Goal: Information Seeking & Learning: Learn about a topic

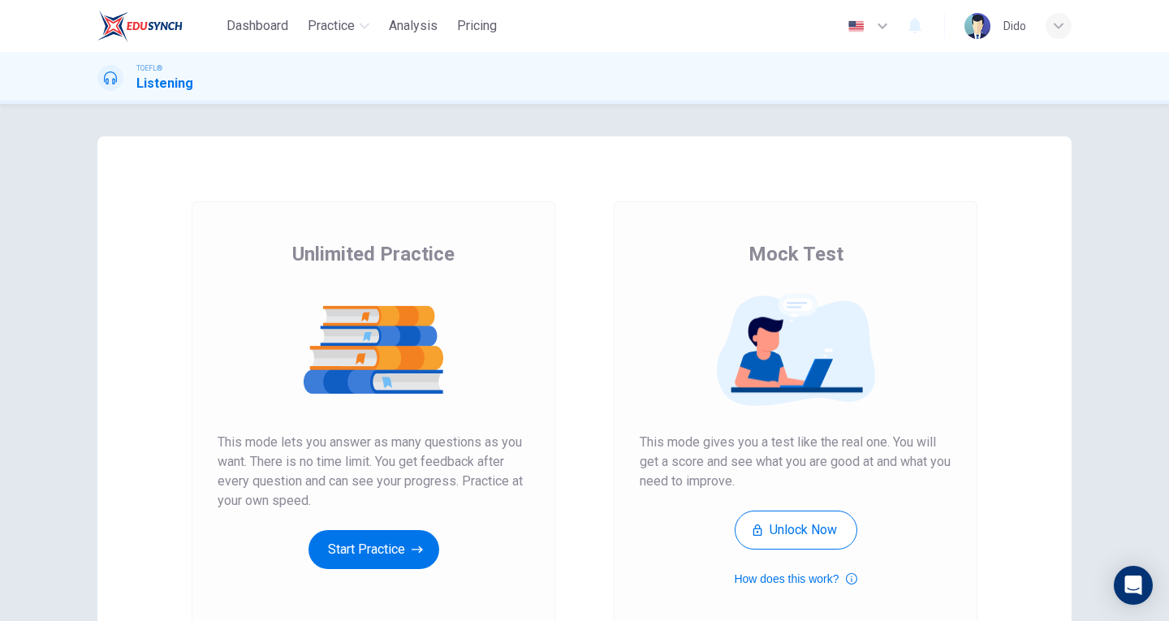
scroll to position [83, 0]
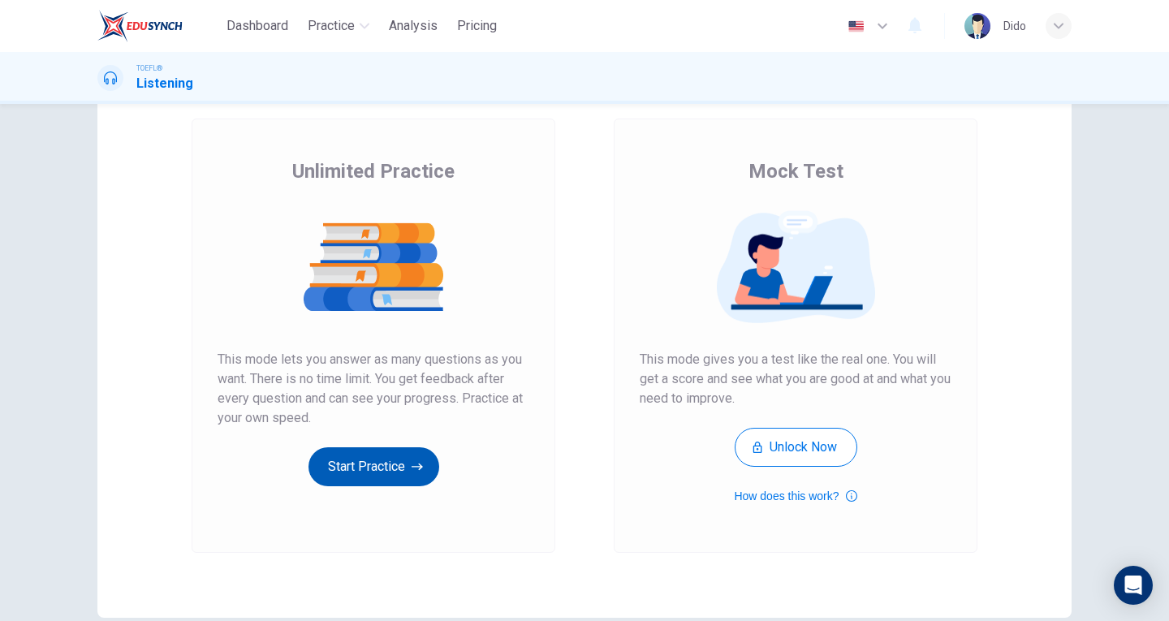
click at [405, 469] on button "Start Practice" at bounding box center [374, 466] width 131 height 39
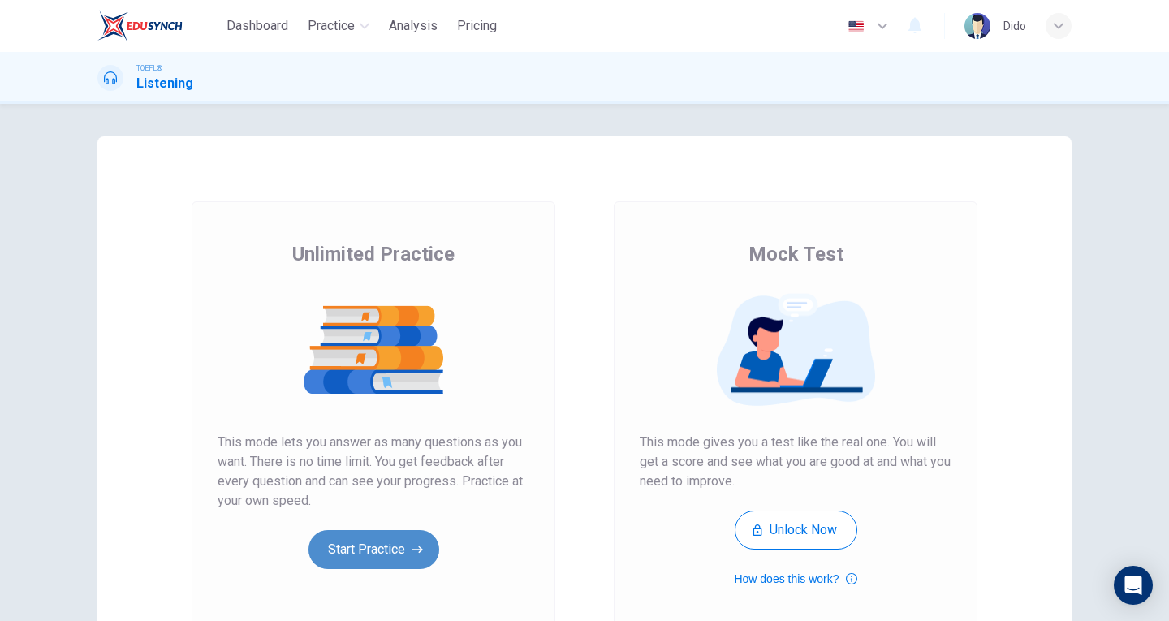
click at [375, 554] on button "Start Practice" at bounding box center [374, 549] width 131 height 39
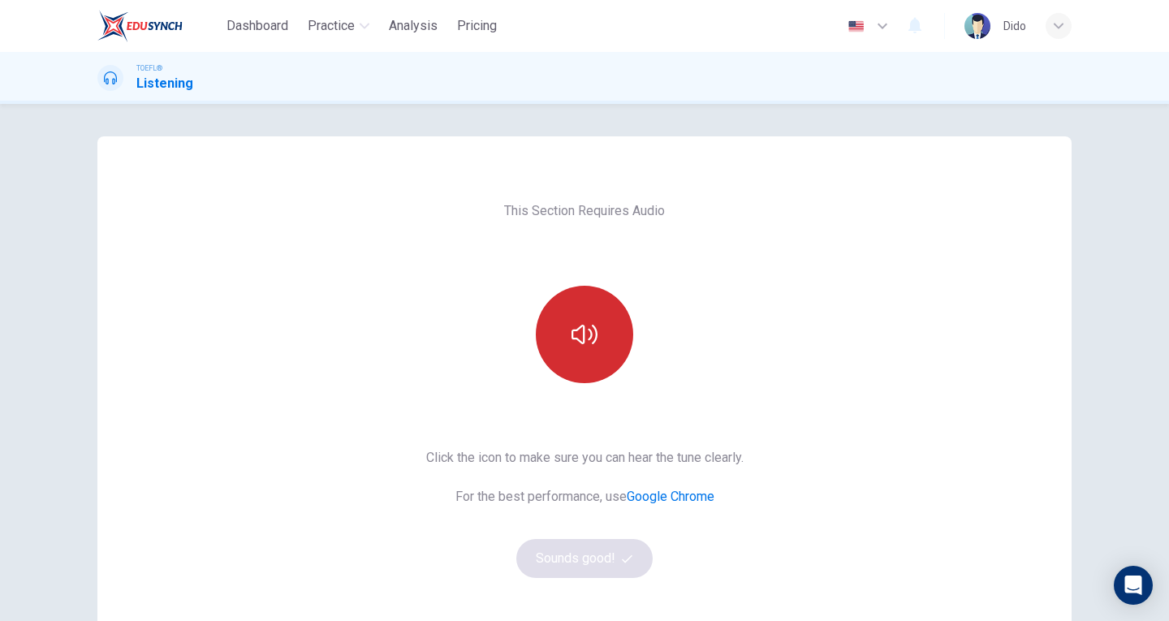
click at [601, 337] on button "button" at bounding box center [584, 334] width 97 height 97
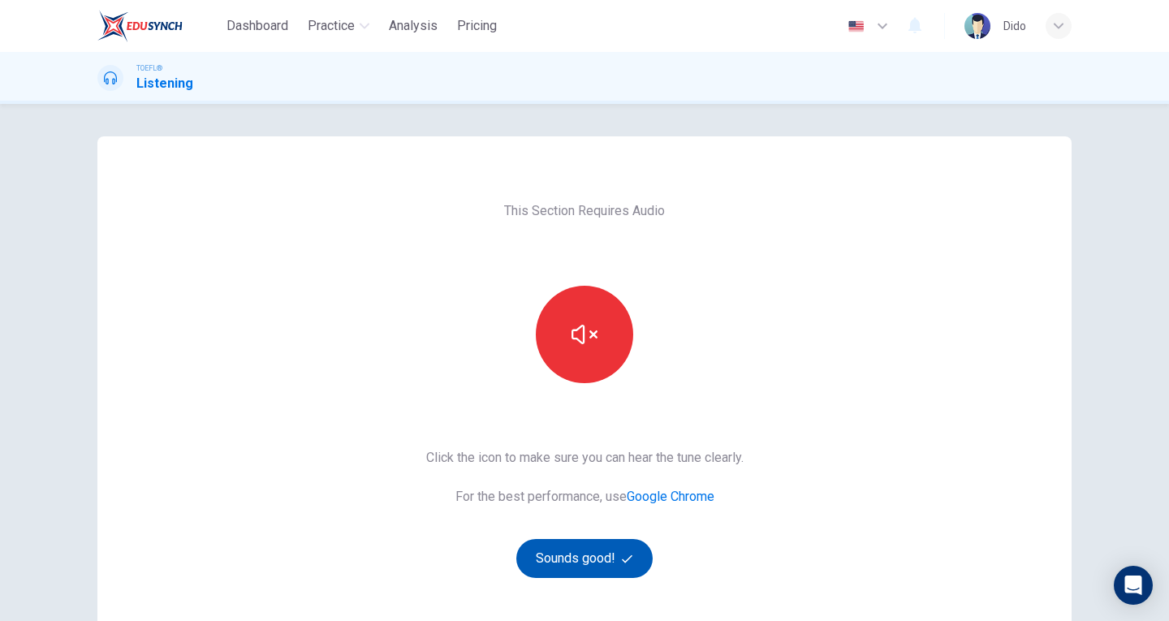
click at [579, 569] on button "Sounds good!" at bounding box center [584, 558] width 136 height 39
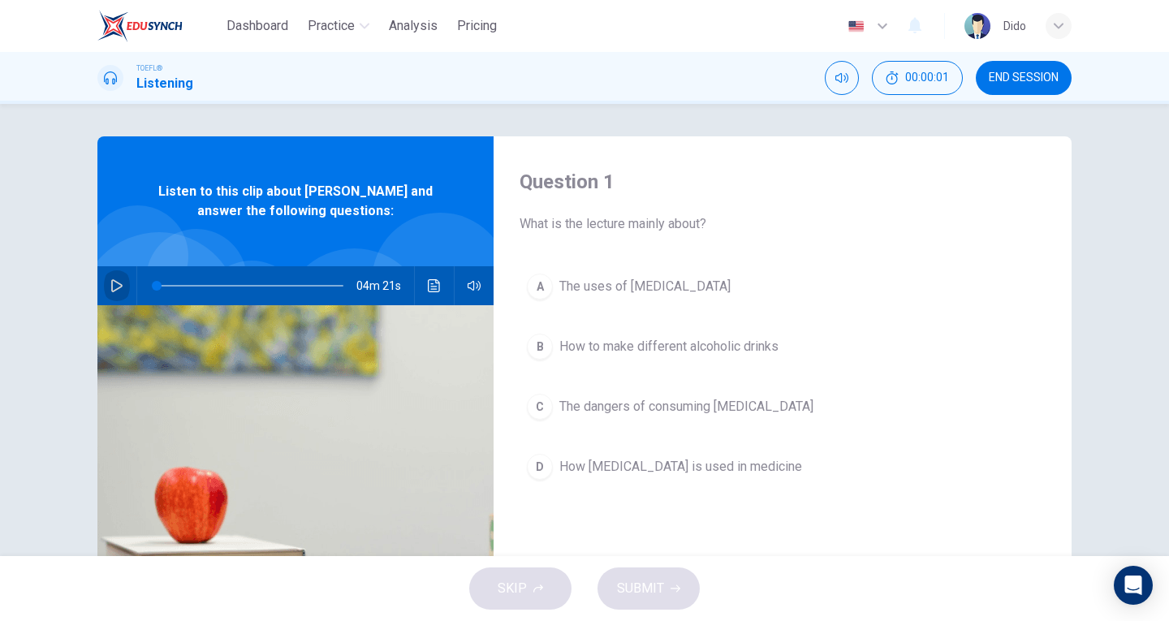
click at [115, 287] on icon "button" at bounding box center [116, 285] width 11 height 13
type input "0"
click at [609, 289] on span "The uses of [MEDICAL_DATA]" at bounding box center [644, 286] width 171 height 19
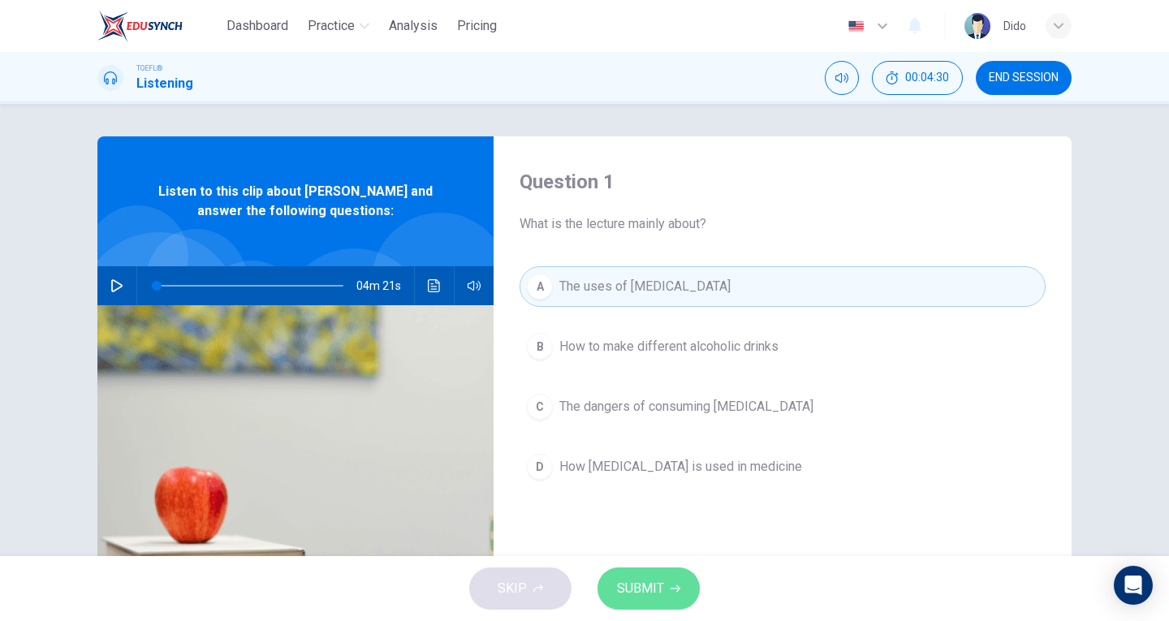
click at [654, 590] on span "SUBMIT" at bounding box center [640, 588] width 47 height 23
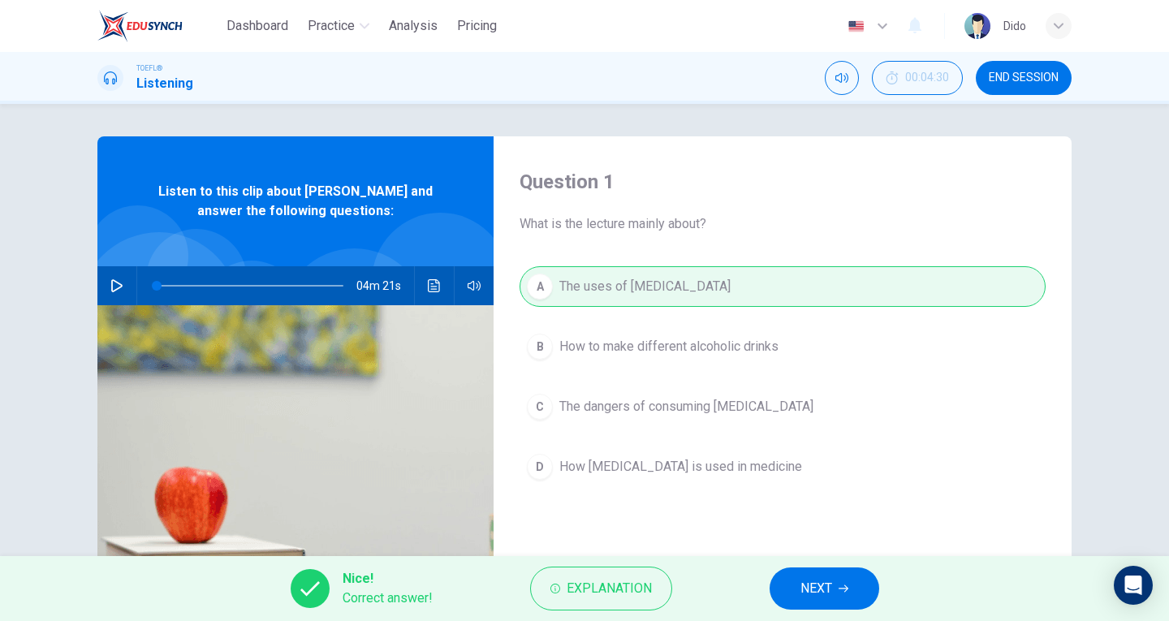
click at [845, 585] on icon "button" at bounding box center [844, 588] width 10 height 7
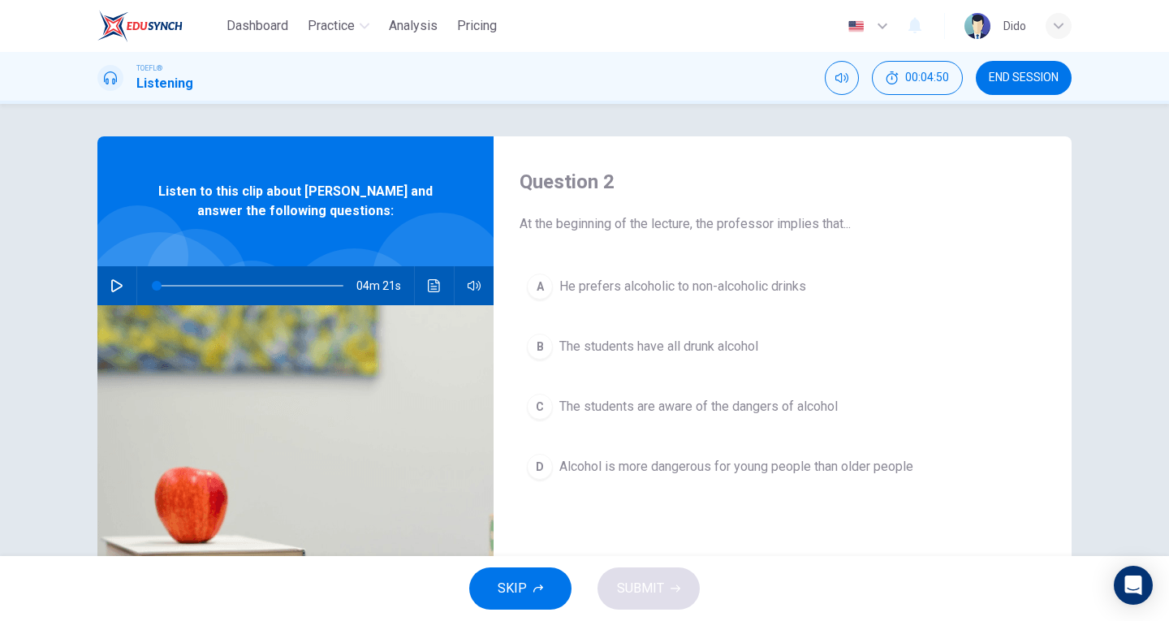
click at [660, 346] on span "The students have all drunk alcohol" at bounding box center [658, 346] width 199 height 19
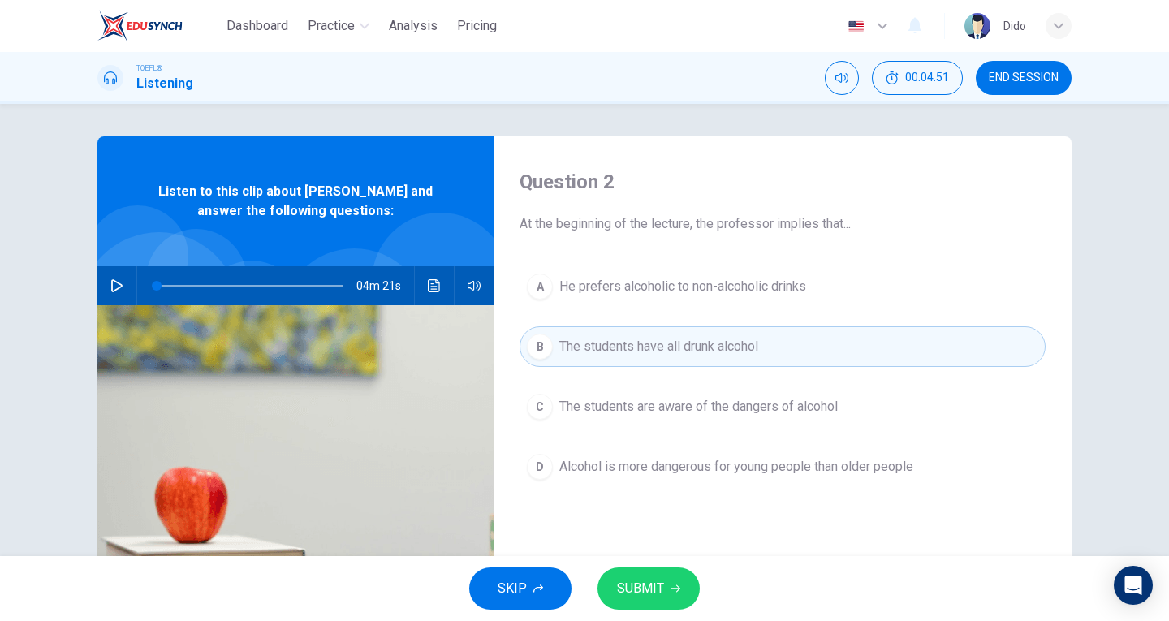
click at [649, 590] on span "SUBMIT" at bounding box center [640, 588] width 47 height 23
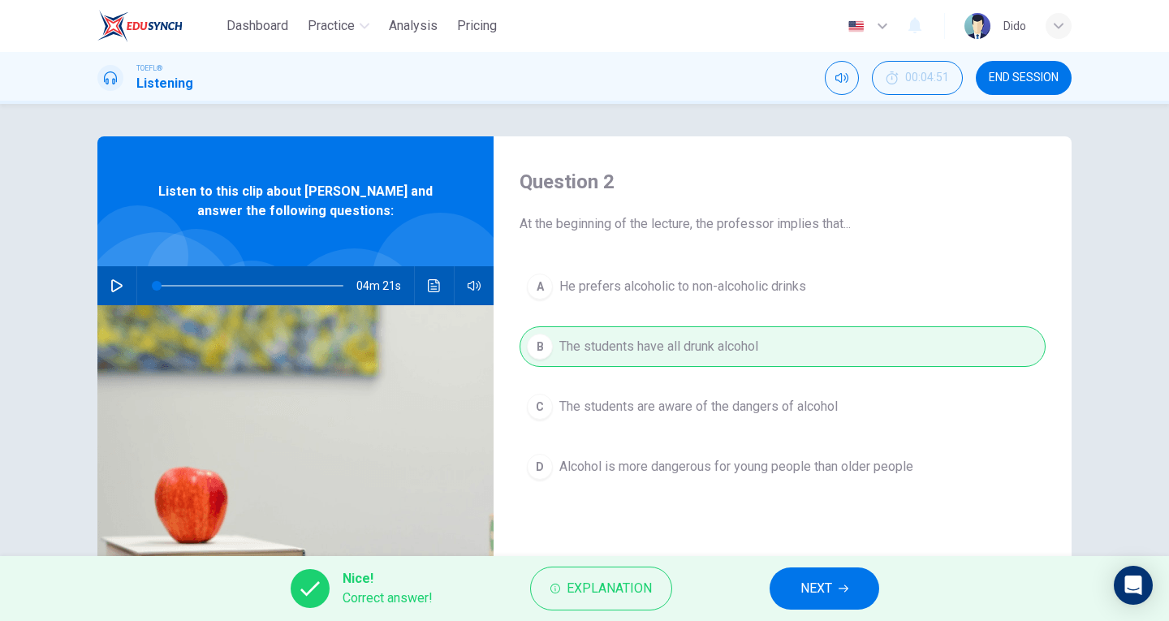
click at [821, 589] on span "NEXT" at bounding box center [817, 588] width 32 height 23
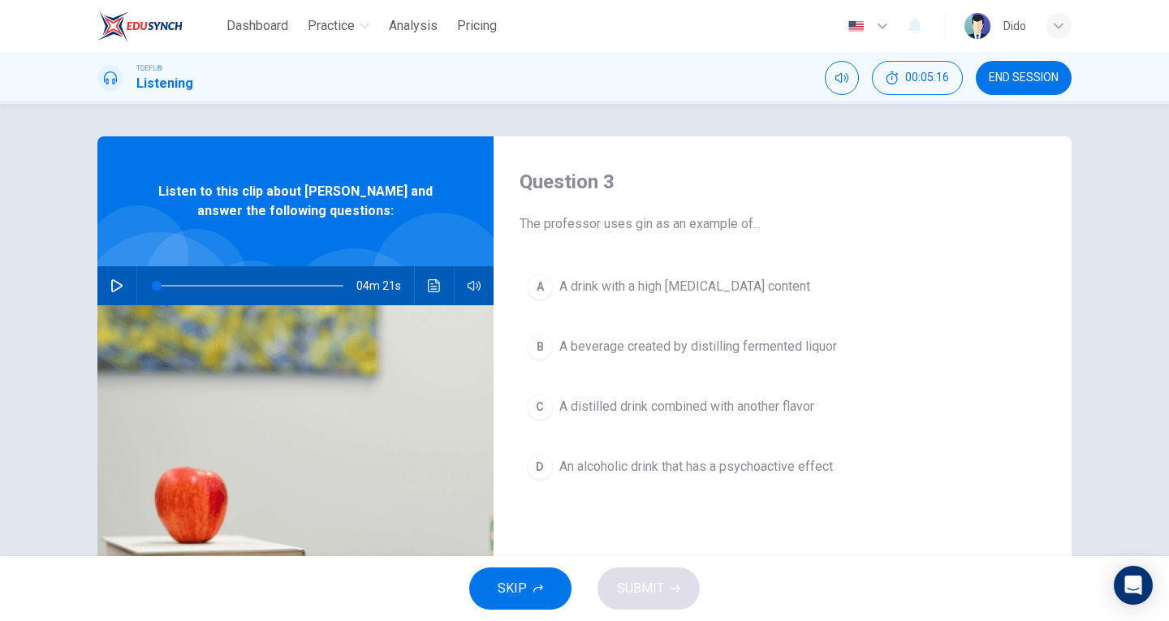
click at [711, 287] on span "A drink with a high [MEDICAL_DATA] content" at bounding box center [684, 286] width 251 height 19
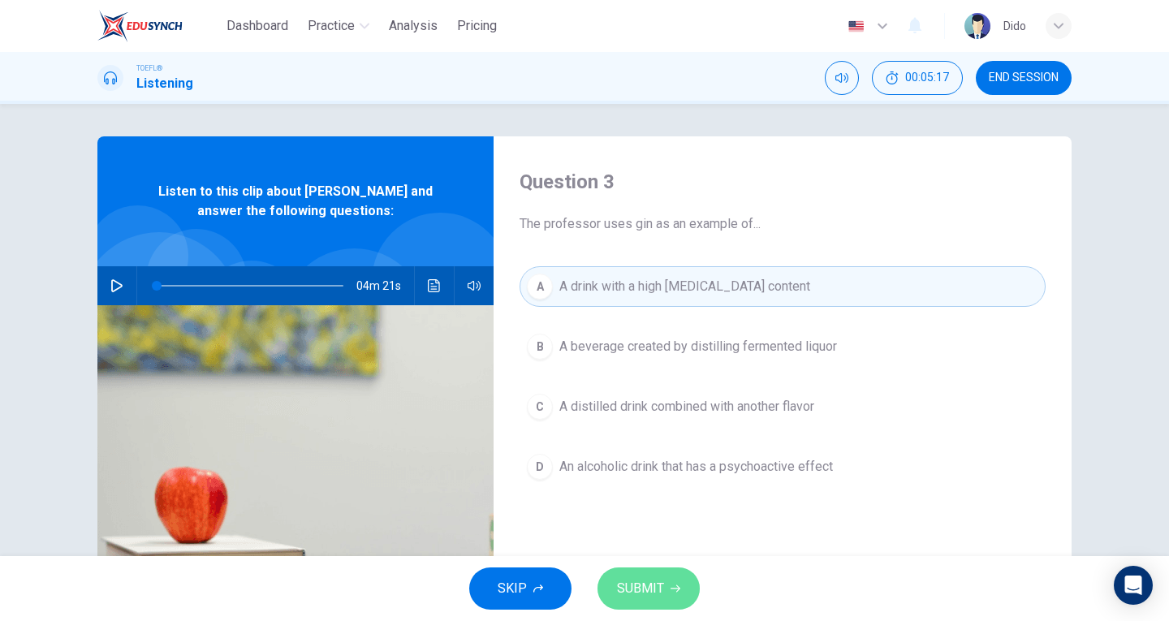
click at [663, 593] on span "SUBMIT" at bounding box center [640, 588] width 47 height 23
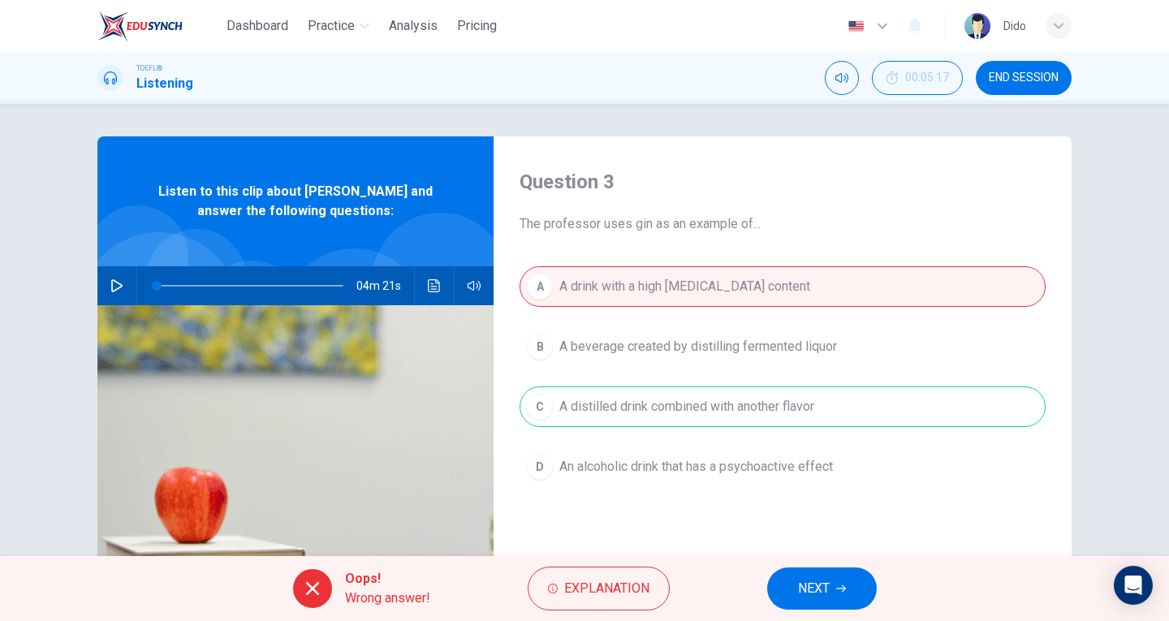
click at [436, 287] on icon "Click to see the audio transcription" at bounding box center [434, 285] width 13 height 13
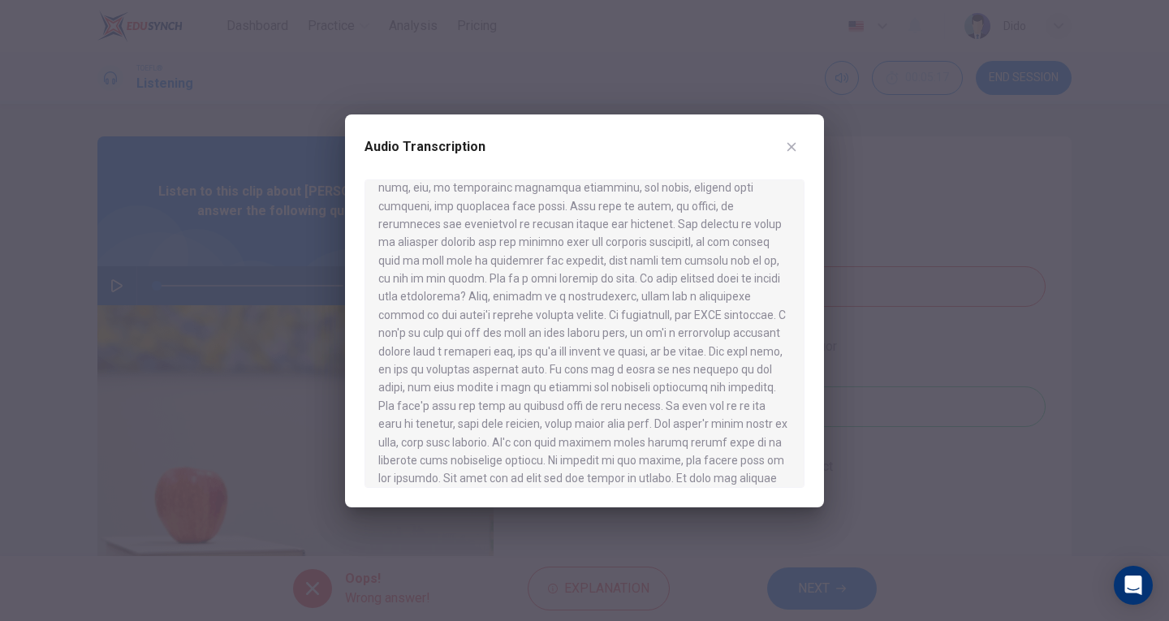
scroll to position [325, 0]
drag, startPoint x: 443, startPoint y: 279, endPoint x: 546, endPoint y: 277, distance: 103.1
click at [546, 277] on div at bounding box center [585, 333] width 440 height 309
click at [800, 145] on button "button" at bounding box center [792, 147] width 26 height 26
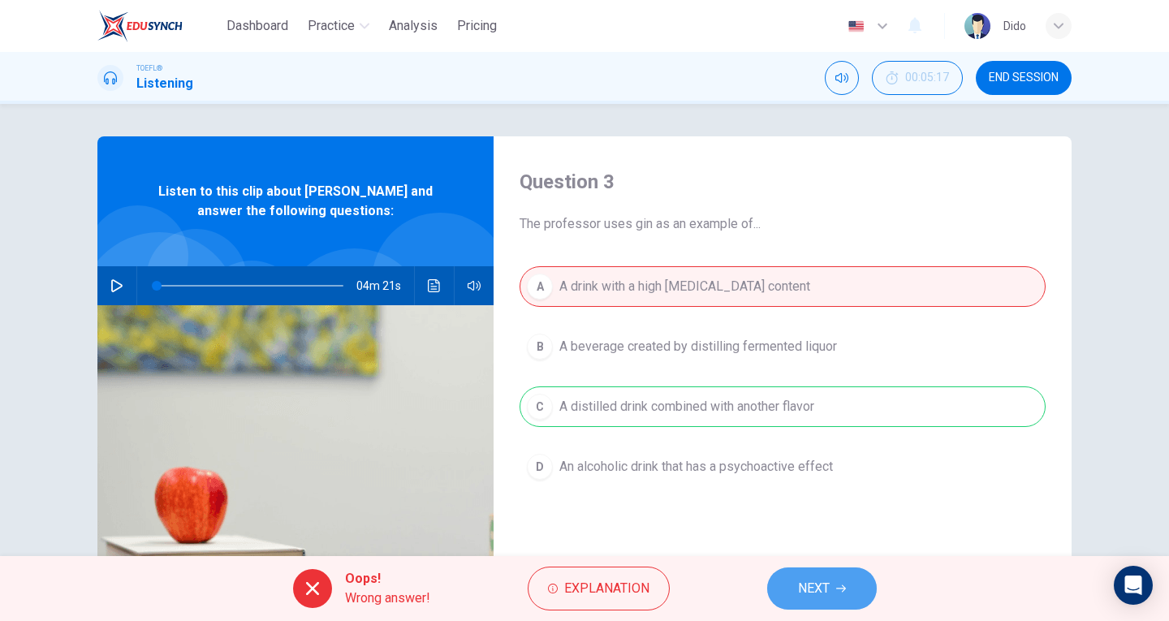
click at [831, 590] on button "NEXT" at bounding box center [822, 589] width 110 height 42
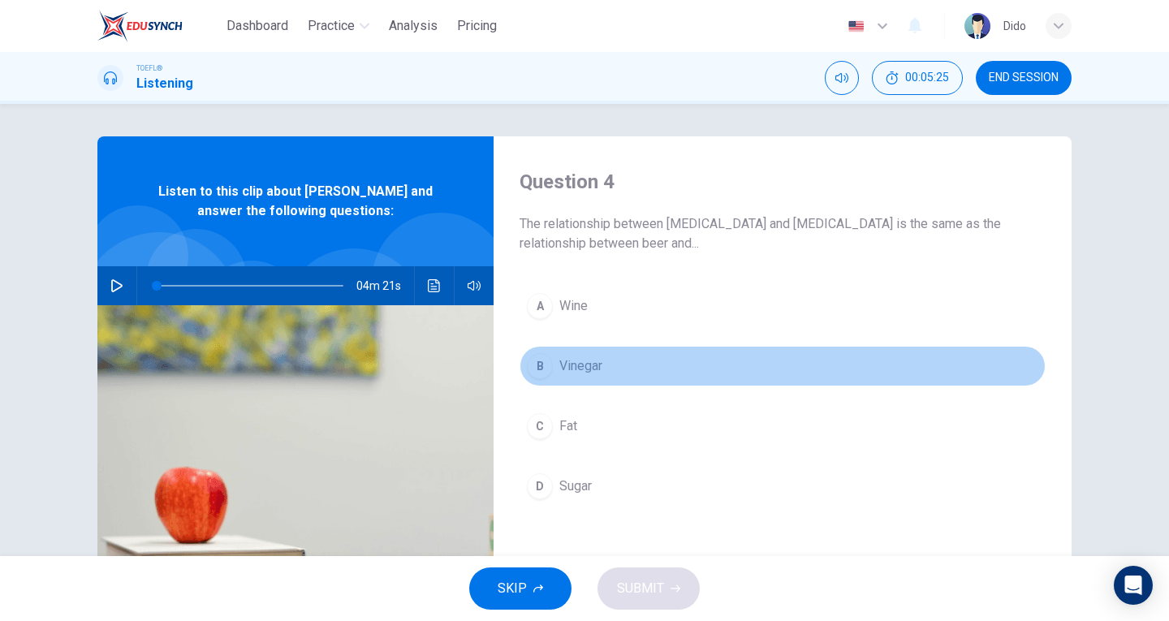
click at [575, 363] on span "Vinegar" at bounding box center [580, 365] width 43 height 19
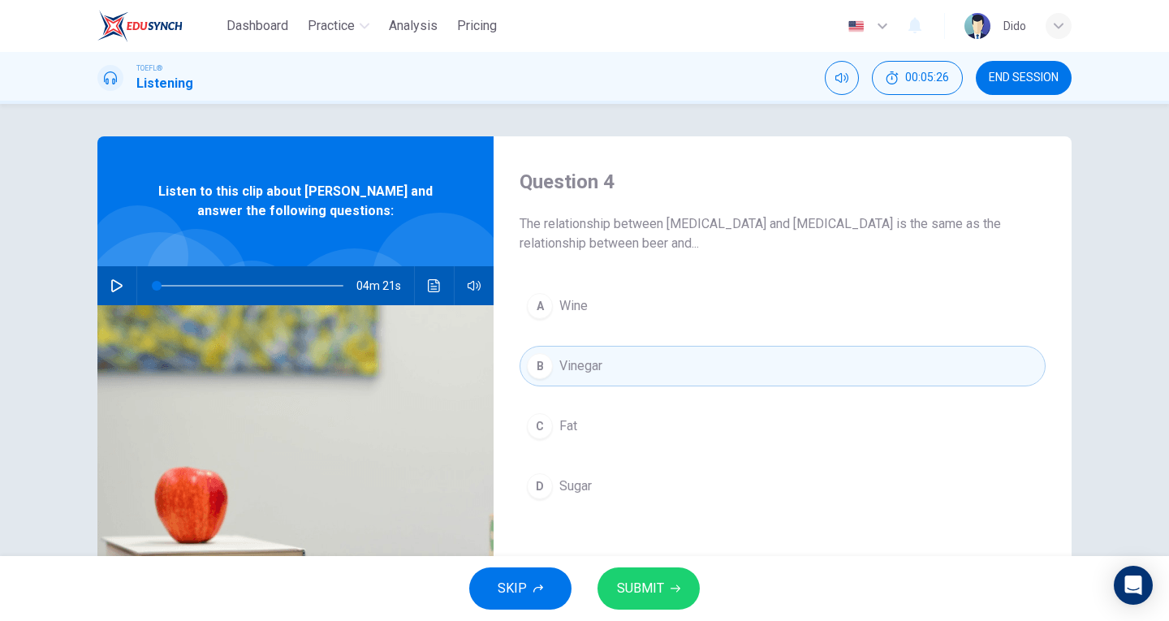
click at [654, 596] on span "SUBMIT" at bounding box center [640, 588] width 47 height 23
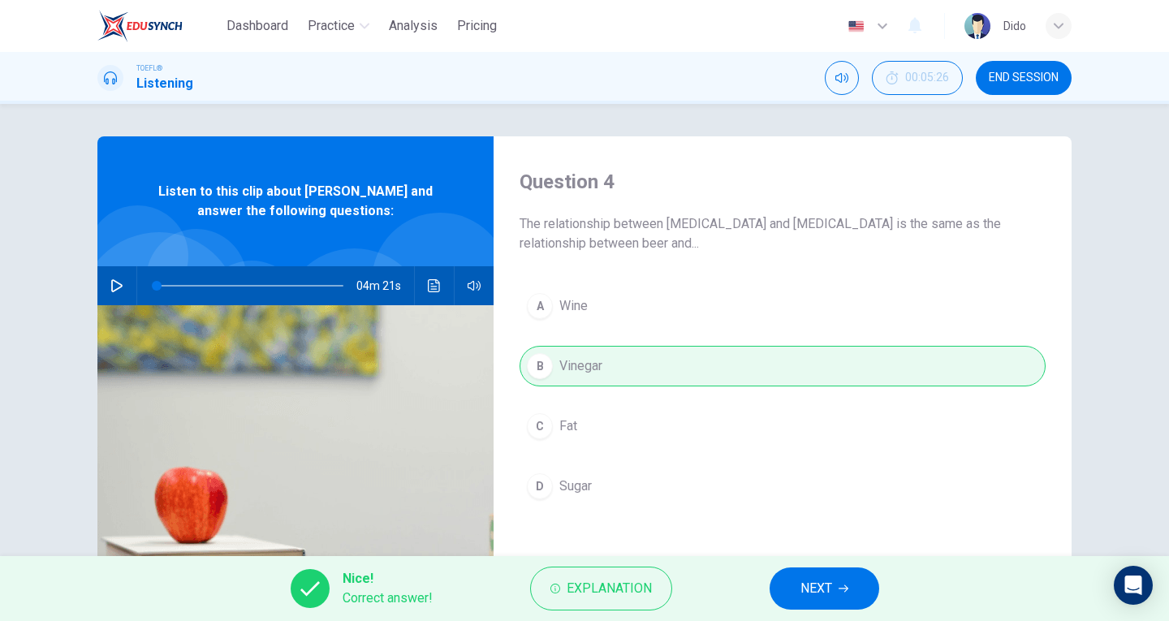
click at [852, 594] on button "NEXT" at bounding box center [825, 589] width 110 height 42
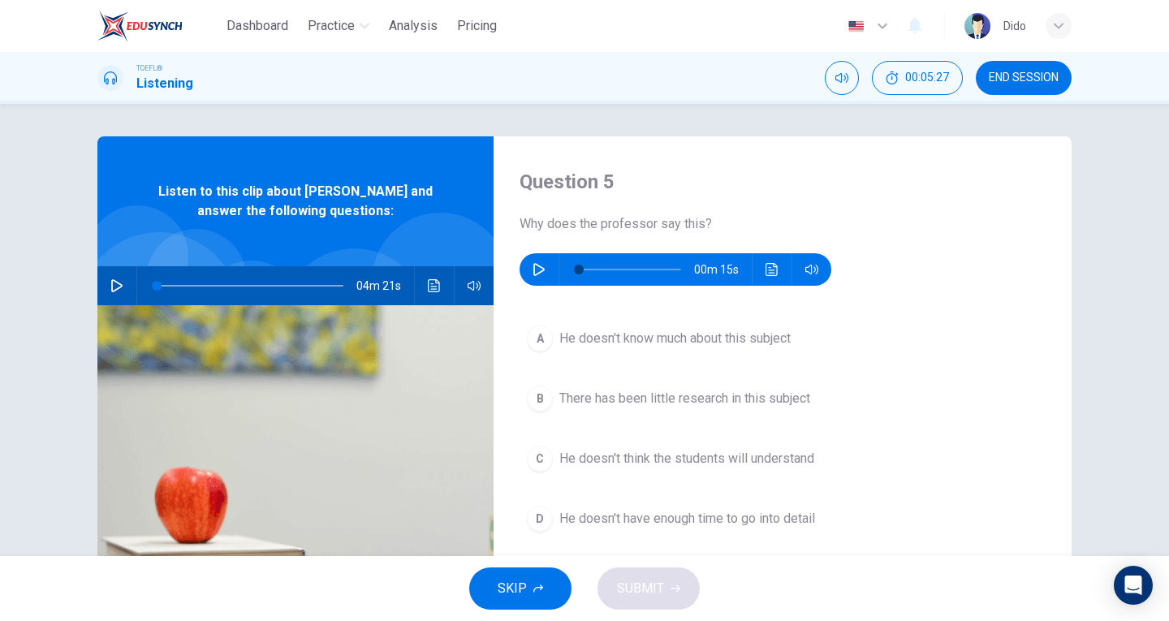
click at [535, 279] on button "button" at bounding box center [539, 269] width 26 height 32
drag, startPoint x: 624, startPoint y: 270, endPoint x: 537, endPoint y: 279, distance: 87.3
click at [537, 279] on div "00m 08s" at bounding box center [676, 269] width 312 height 32
click at [753, 395] on span "There has been little research in this subject" at bounding box center [684, 398] width 251 height 19
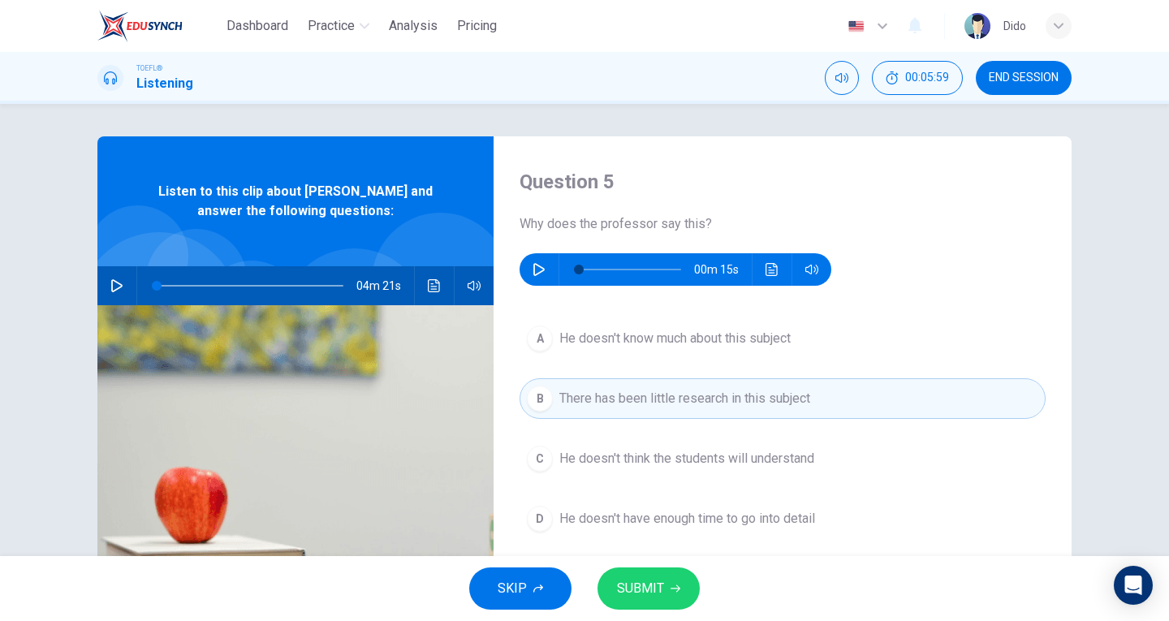
click at [681, 597] on button "SUBMIT" at bounding box center [649, 589] width 102 height 42
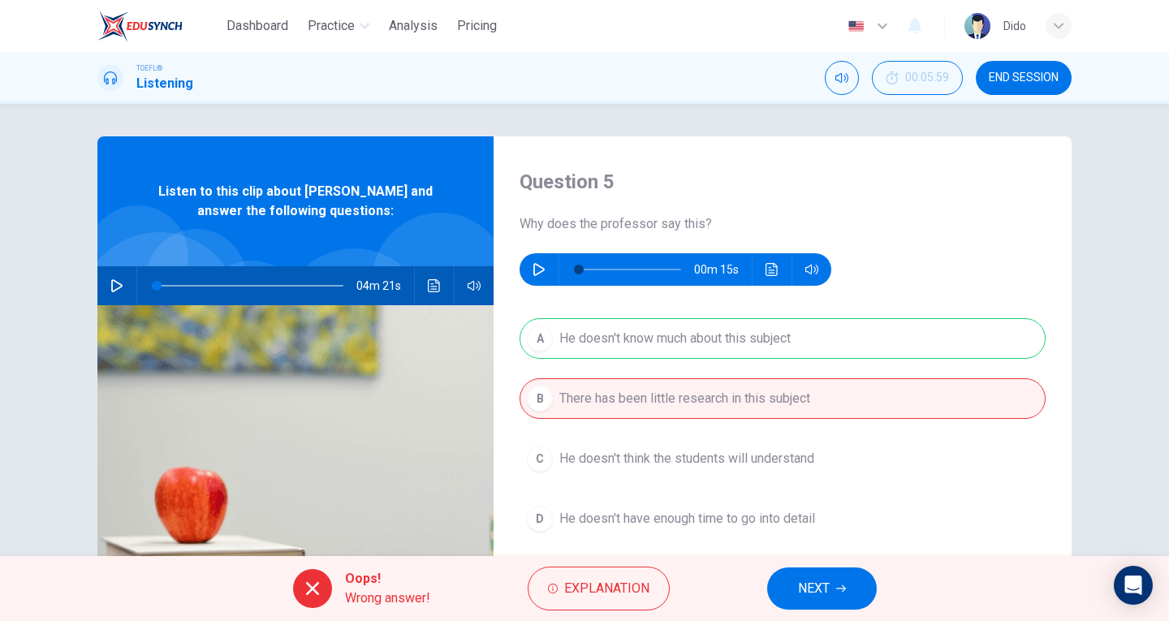
drag, startPoint x: 594, startPoint y: 342, endPoint x: 732, endPoint y: 344, distance: 138.1
click at [732, 344] on div "A He doesn't know much about this subject B There has been little research in t…" at bounding box center [783, 444] width 526 height 253
click at [542, 277] on button "button" at bounding box center [539, 269] width 26 height 32
click at [534, 276] on button "button" at bounding box center [539, 269] width 26 height 32
click at [423, 290] on button "Click to see the audio transcription" at bounding box center [434, 285] width 26 height 39
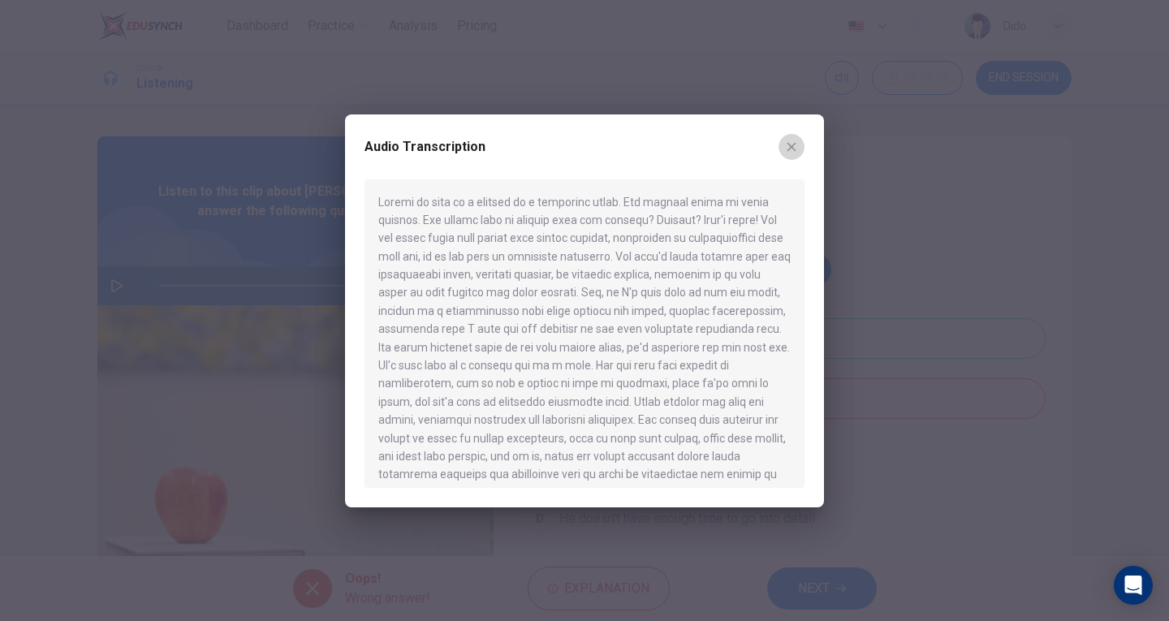
click at [786, 145] on icon "button" at bounding box center [791, 146] width 13 height 13
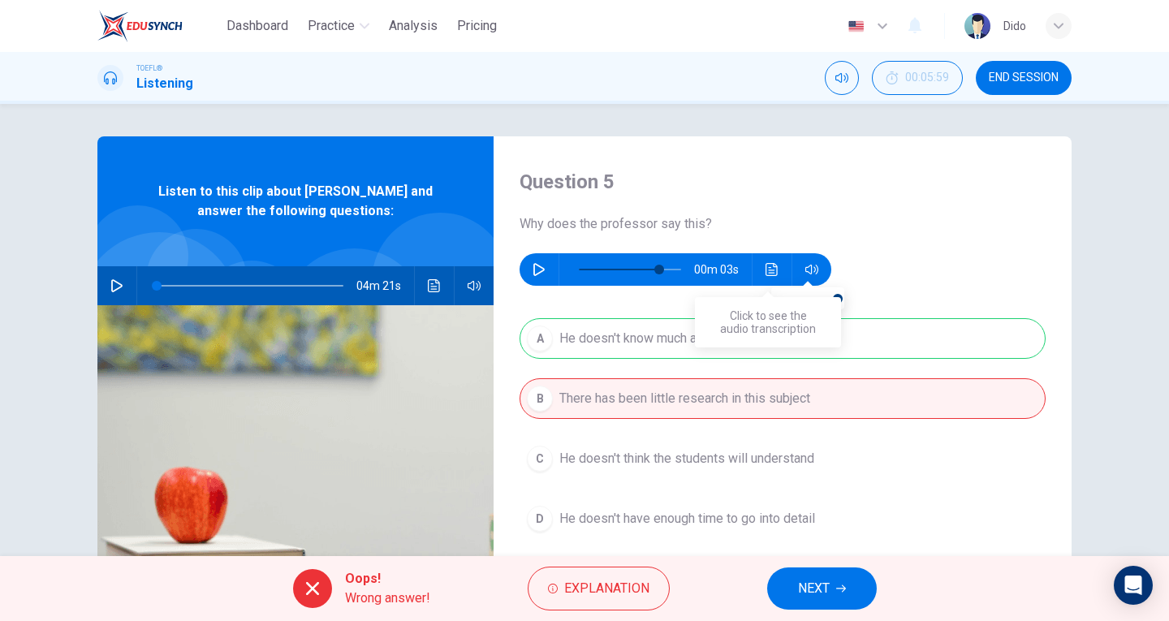
click at [773, 266] on icon "Click to see the audio transcription" at bounding box center [772, 269] width 12 height 13
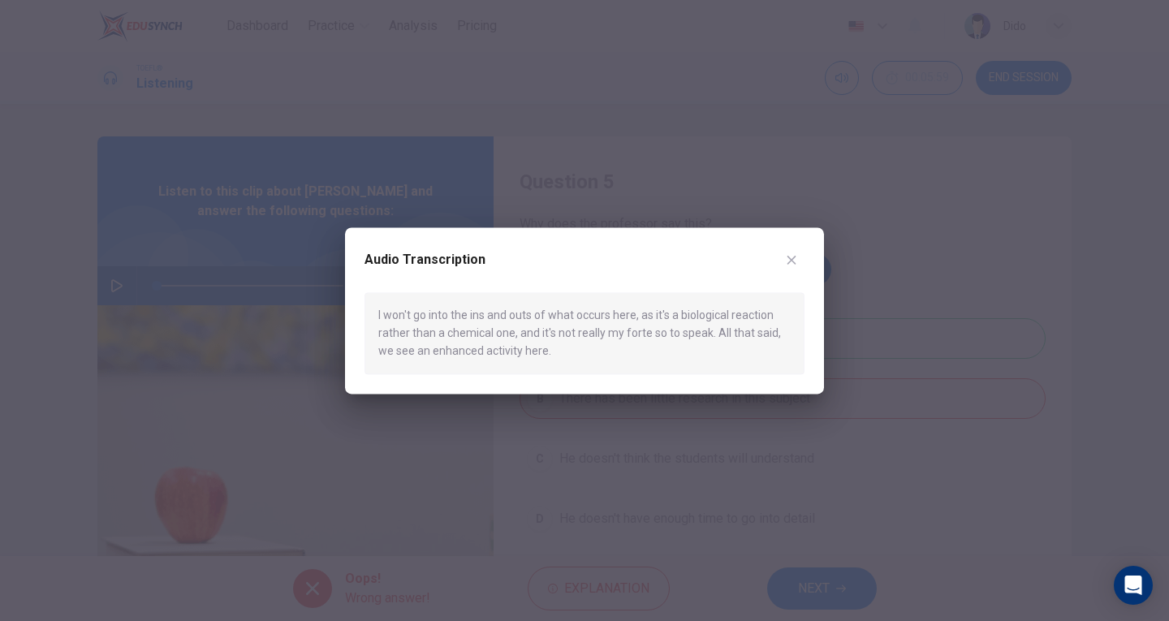
drag, startPoint x: 638, startPoint y: 314, endPoint x: 386, endPoint y: 305, distance: 252.7
click at [386, 305] on div "I won't go into the ins and outs of what occurs here, as it's a biological reac…" at bounding box center [585, 333] width 440 height 82
click at [792, 260] on icon "button" at bounding box center [792, 260] width 9 height 9
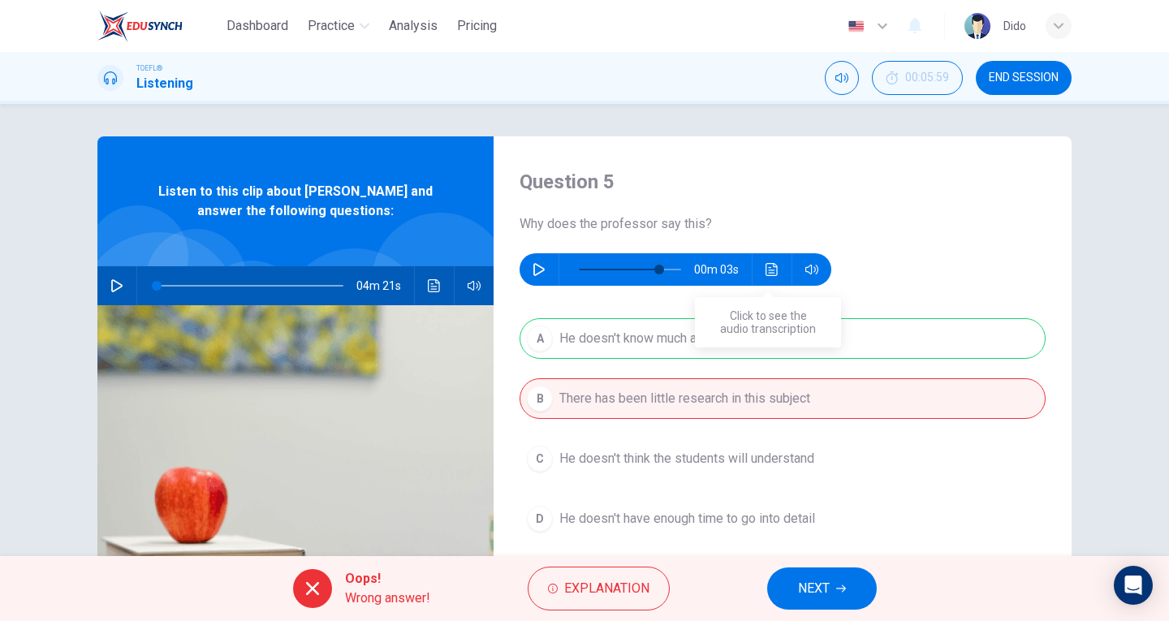
click at [768, 262] on button "Click to see the audio transcription" at bounding box center [772, 269] width 26 height 32
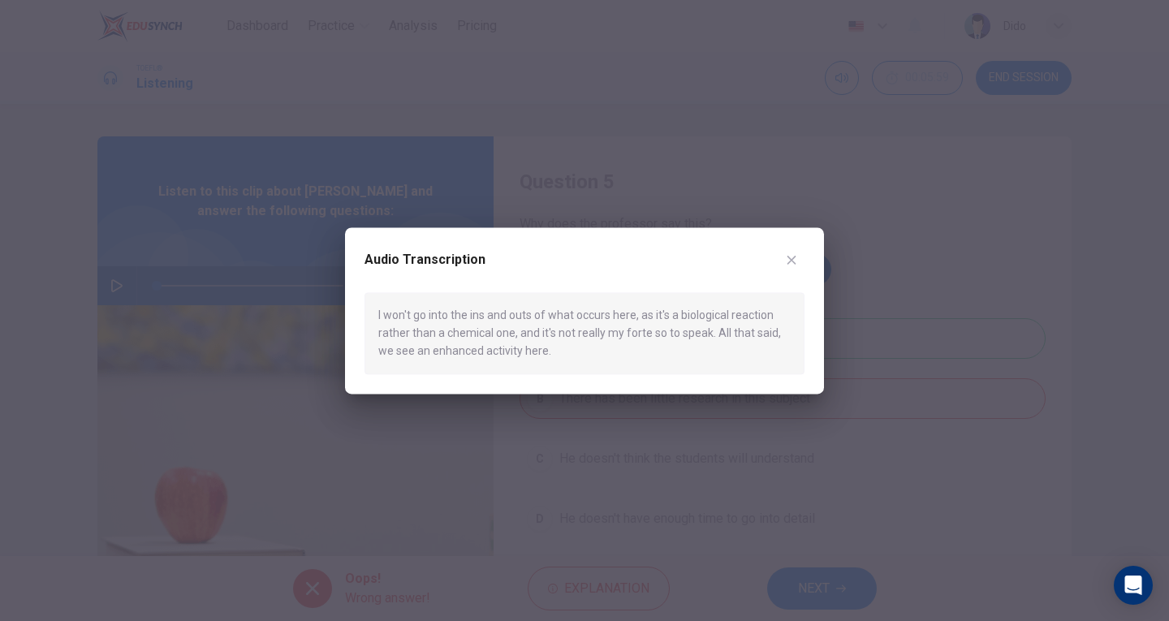
click at [789, 258] on icon "button" at bounding box center [792, 260] width 9 height 9
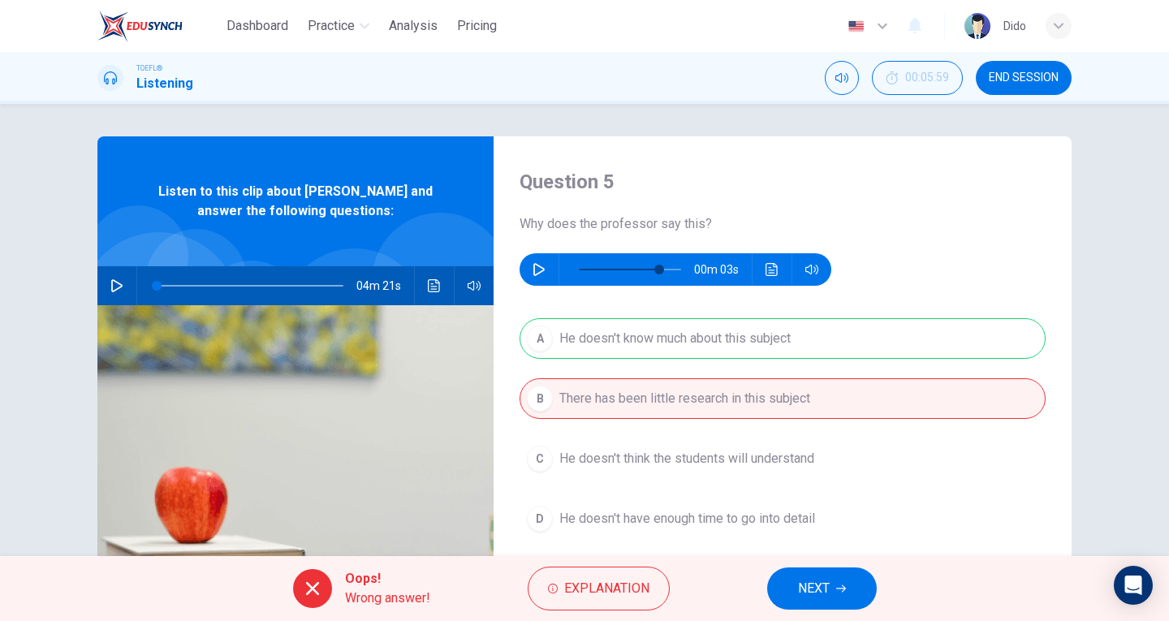
click at [539, 267] on icon "button" at bounding box center [539, 269] width 13 height 13
drag, startPoint x: 654, startPoint y: 269, endPoint x: 634, endPoint y: 274, distance: 20.1
click at [634, 274] on span at bounding box center [638, 270] width 10 height 10
click at [780, 269] on button "Click to see the audio transcription" at bounding box center [772, 269] width 26 height 32
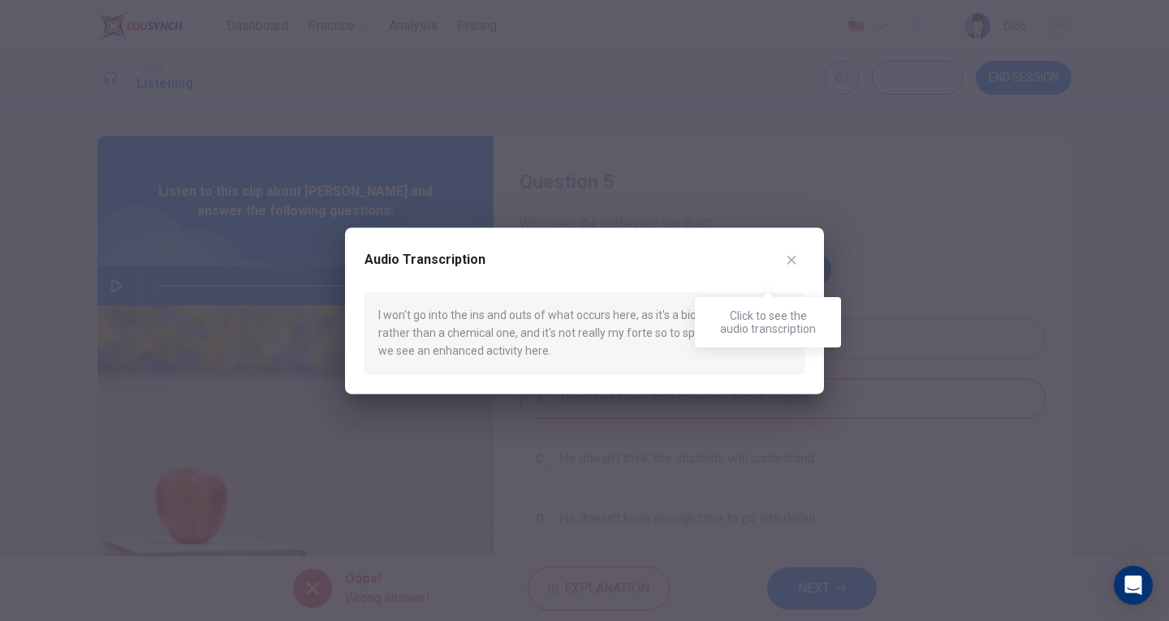
type input "0"
click at [791, 256] on icon "button" at bounding box center [791, 259] width 13 height 13
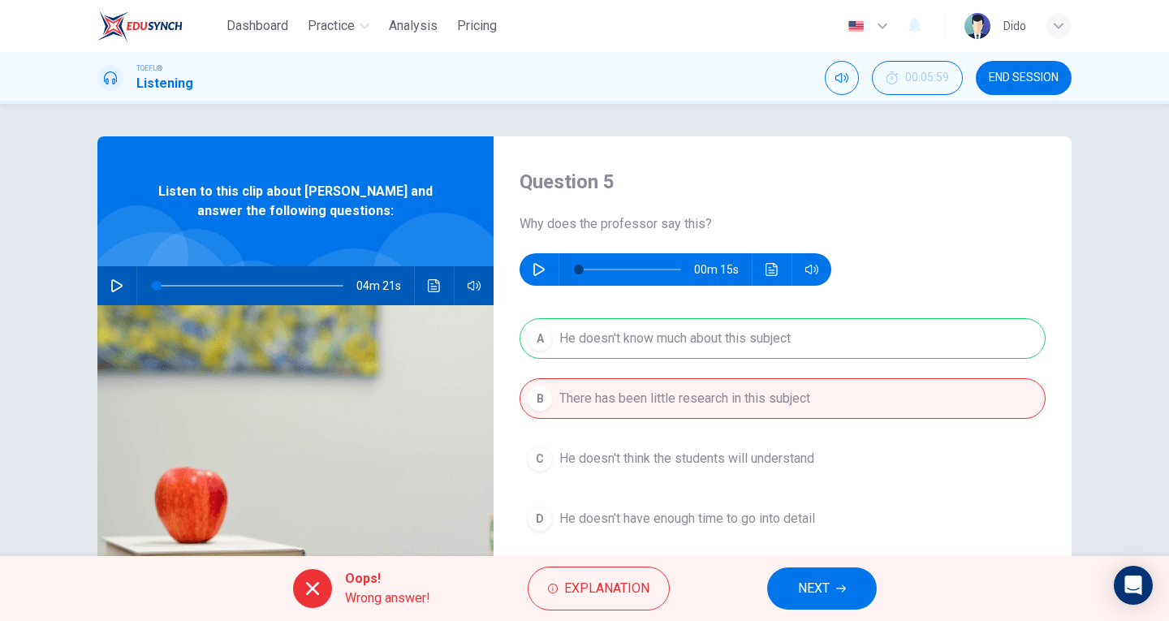
scroll to position [162, 0]
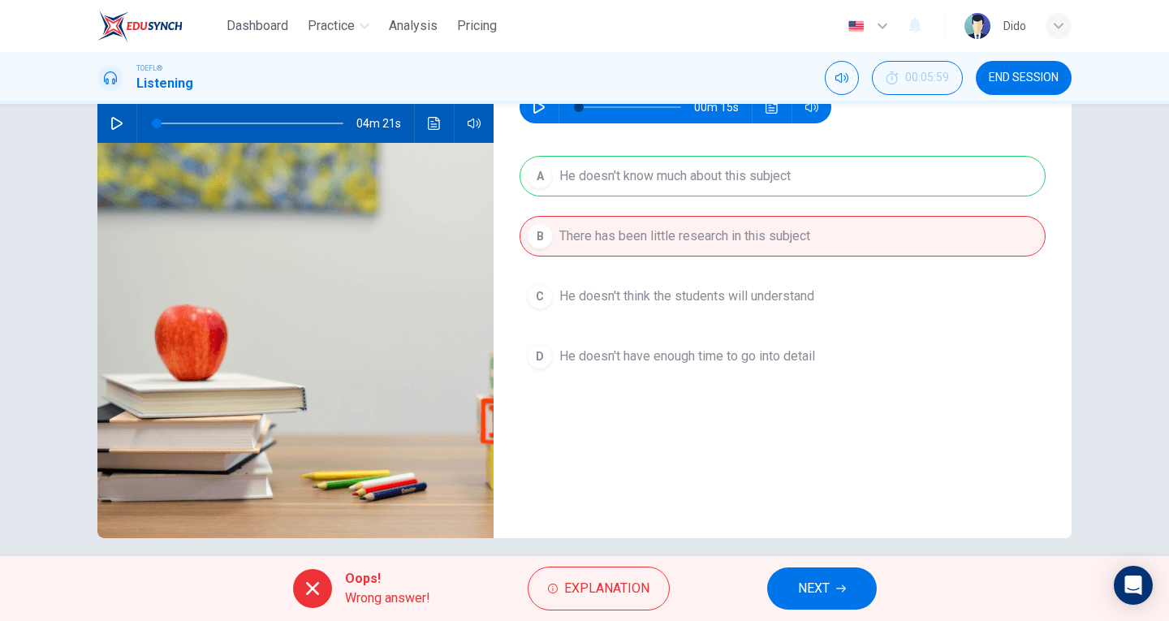
click at [838, 591] on icon "button" at bounding box center [841, 589] width 10 height 10
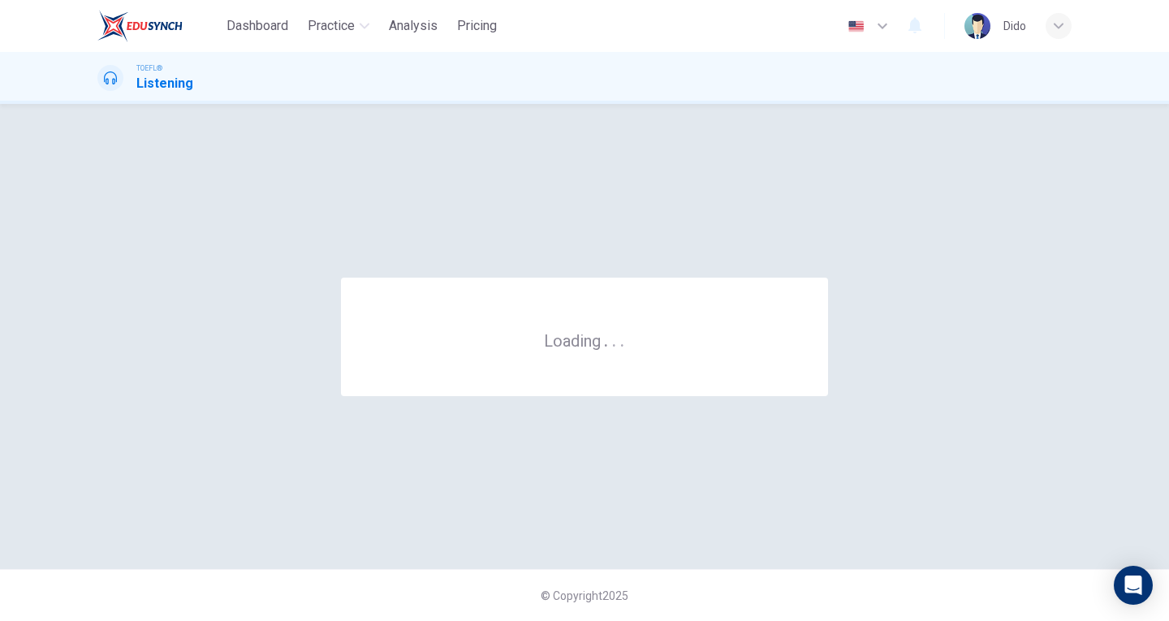
scroll to position [0, 0]
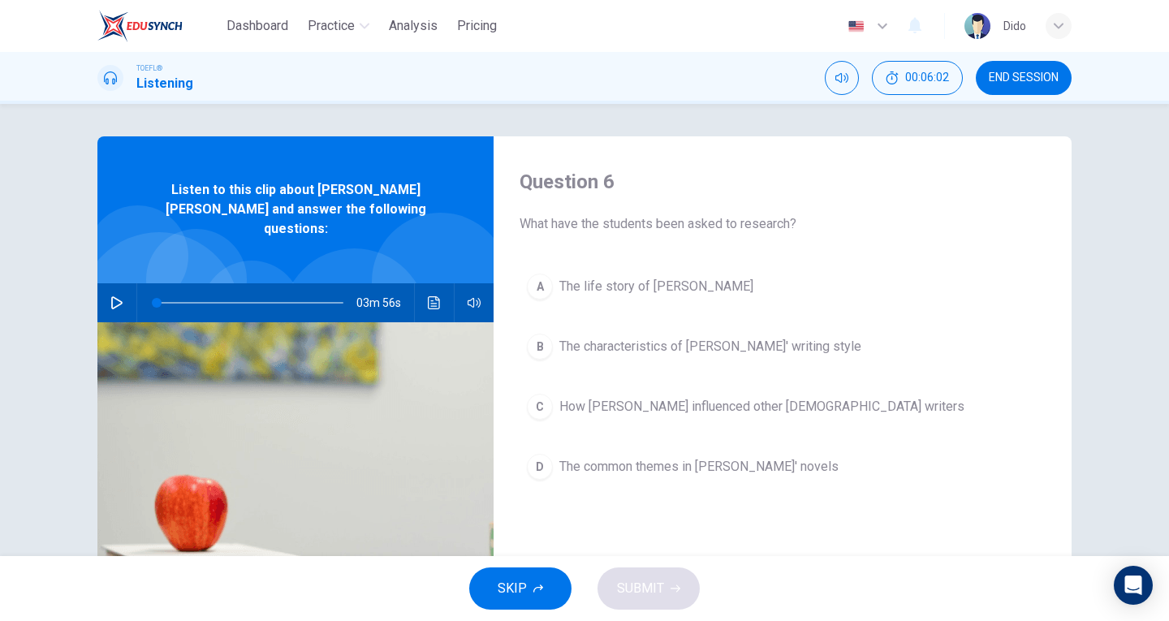
click at [110, 296] on icon "button" at bounding box center [116, 302] width 13 height 13
click at [242, 298] on span at bounding box center [247, 303] width 10 height 10
click at [236, 298] on span at bounding box center [241, 303] width 10 height 10
type input "0"
click at [663, 286] on span "The life story of [PERSON_NAME]" at bounding box center [656, 286] width 194 height 19
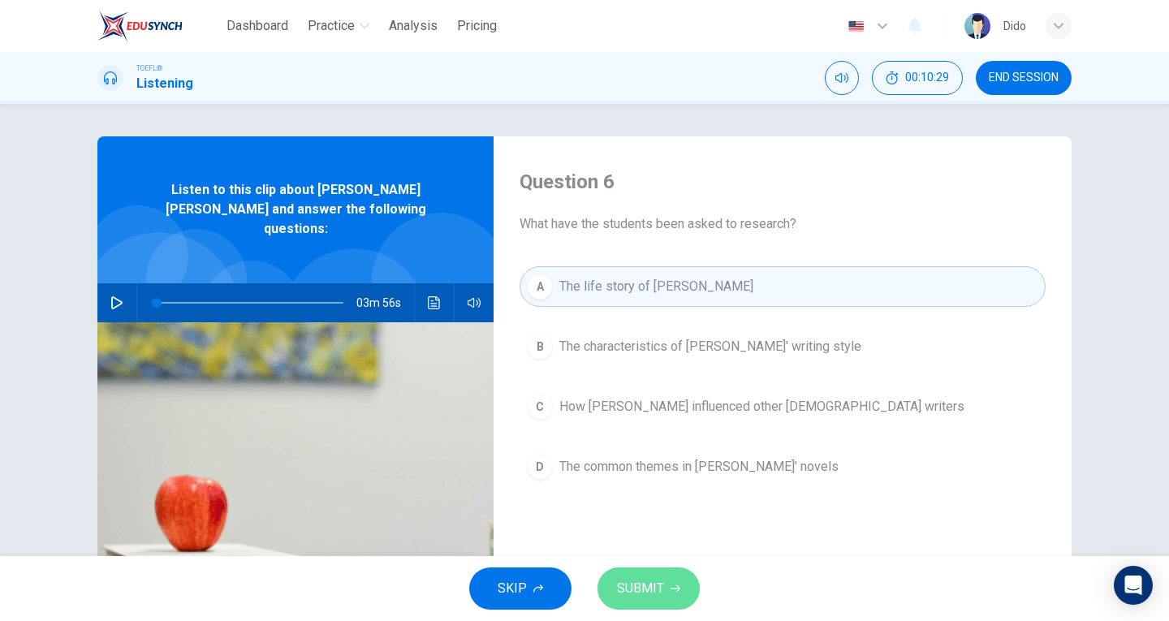
click at [652, 599] on span "SUBMIT" at bounding box center [640, 588] width 47 height 23
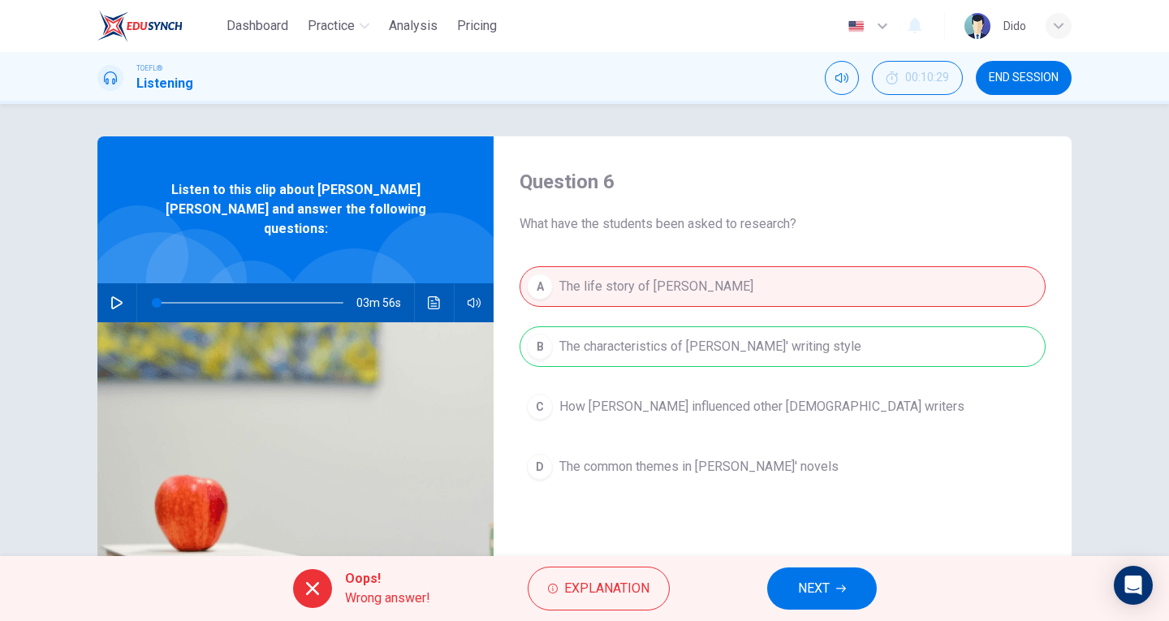
drag, startPoint x: 604, startPoint y: 349, endPoint x: 779, endPoint y: 361, distance: 174.9
click at [779, 361] on div "A The life story of [PERSON_NAME] B The characteristics of [PERSON_NAME]' writi…" at bounding box center [783, 392] width 526 height 253
click at [803, 591] on span "NEXT" at bounding box center [814, 588] width 32 height 23
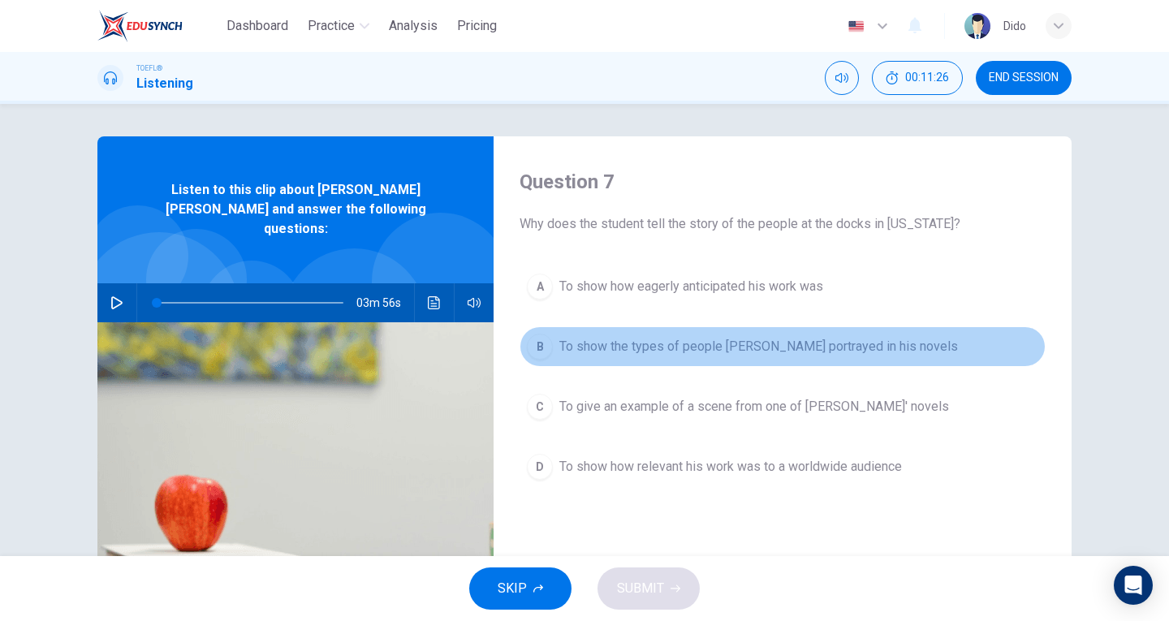
click at [875, 342] on span "To show the types of people [PERSON_NAME] portrayed in his novels" at bounding box center [758, 346] width 399 height 19
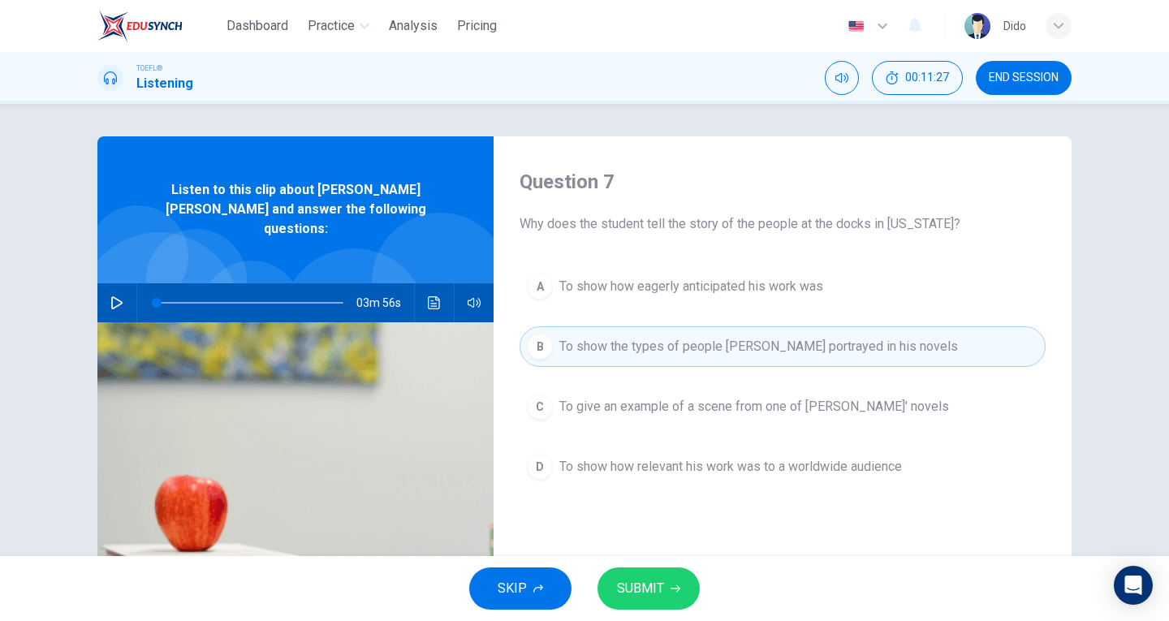
click at [666, 582] on button "SUBMIT" at bounding box center [649, 589] width 102 height 42
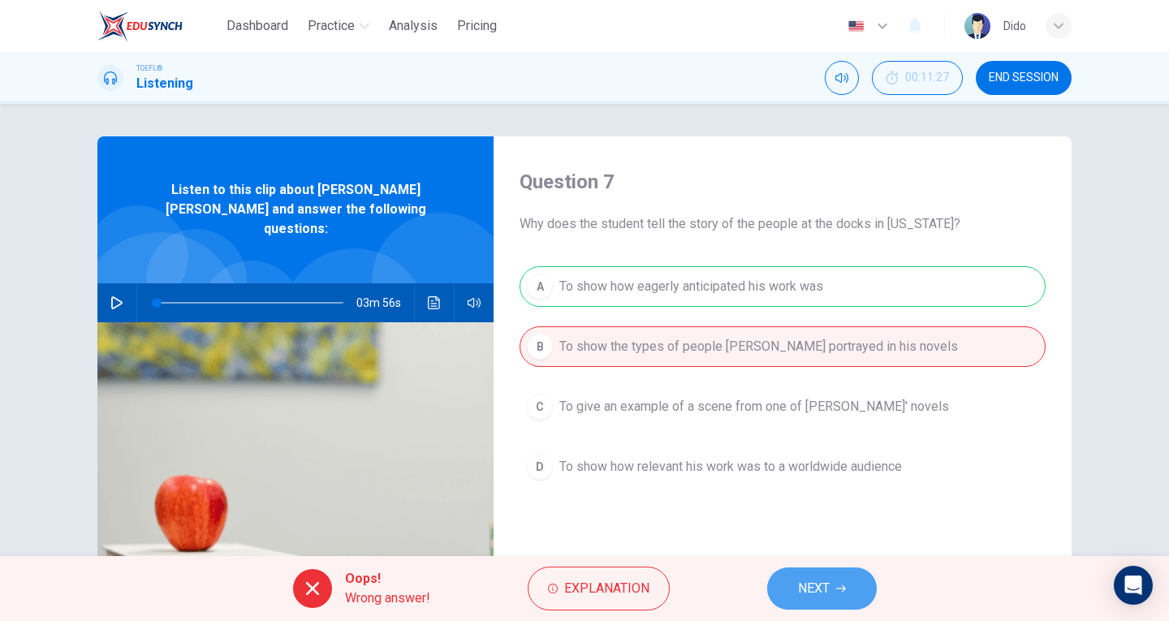
click at [862, 593] on button "NEXT" at bounding box center [822, 589] width 110 height 42
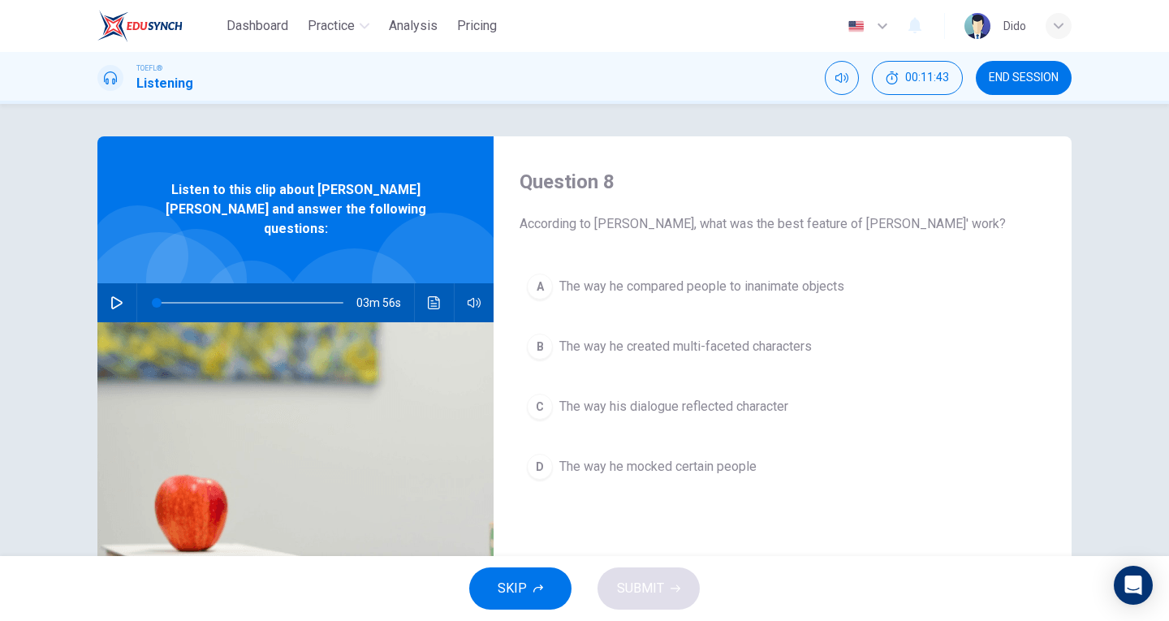
click at [720, 478] on button "D The way he mocked certain people" at bounding box center [783, 467] width 526 height 41
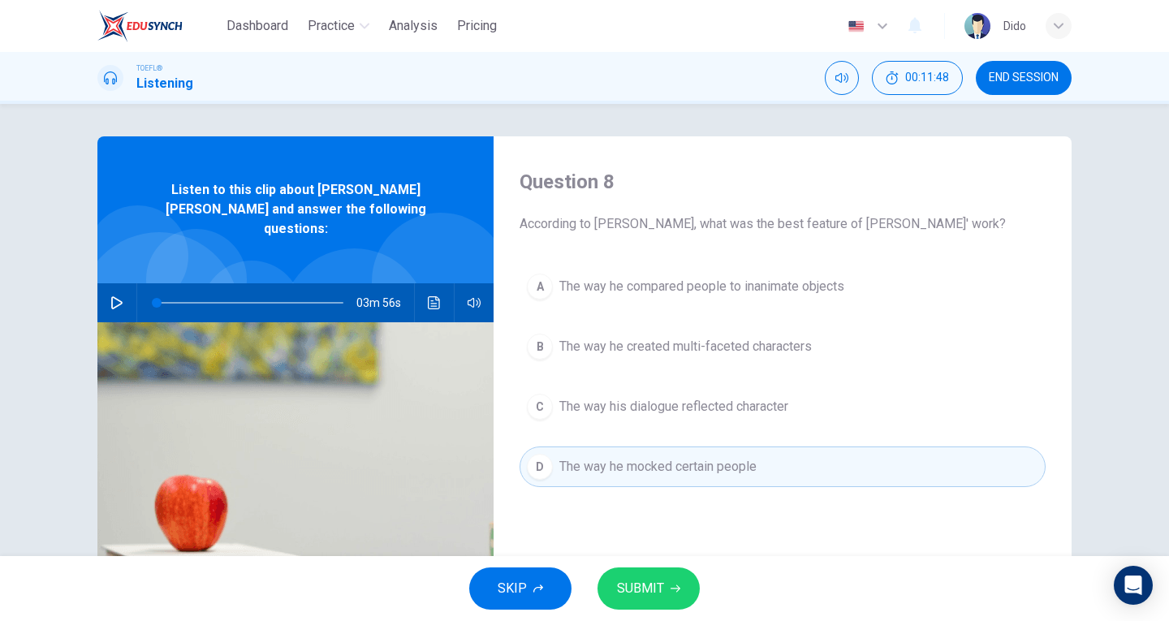
click at [663, 574] on button "SUBMIT" at bounding box center [649, 589] width 102 height 42
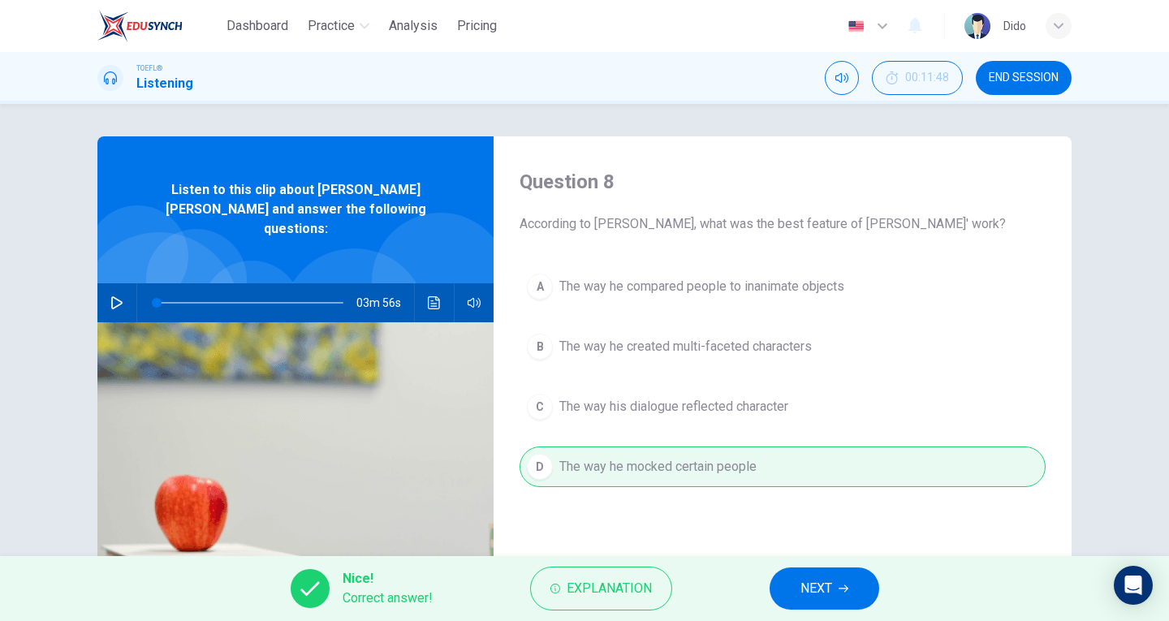
click at [826, 592] on span "NEXT" at bounding box center [817, 588] width 32 height 23
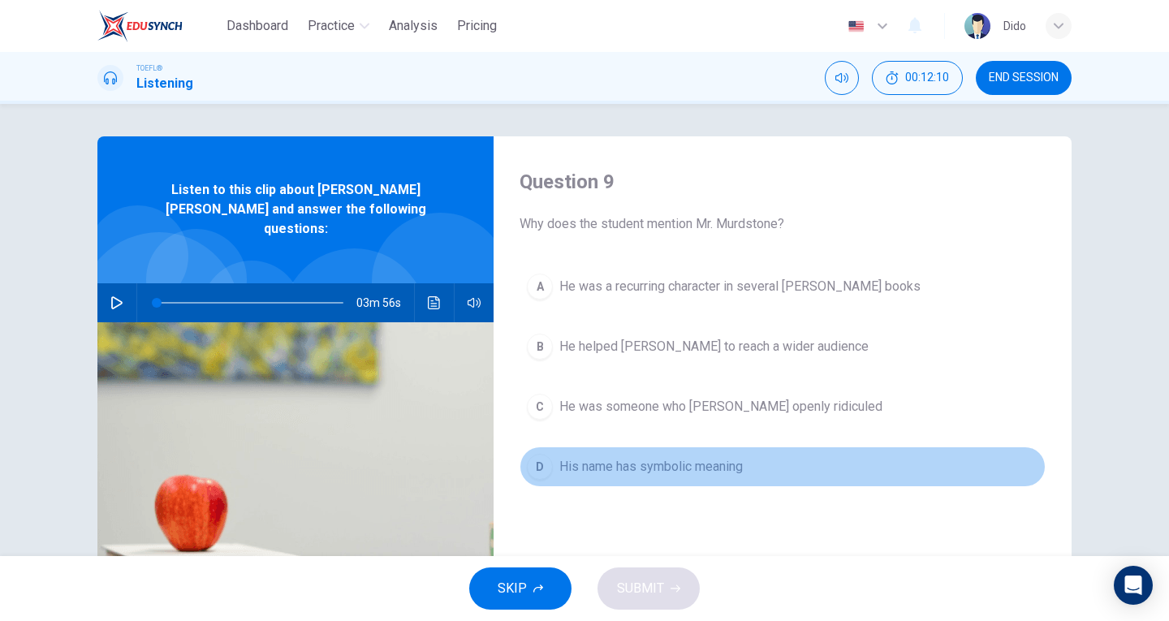
click at [686, 469] on span "His name has symbolic meaning" at bounding box center [651, 466] width 184 height 19
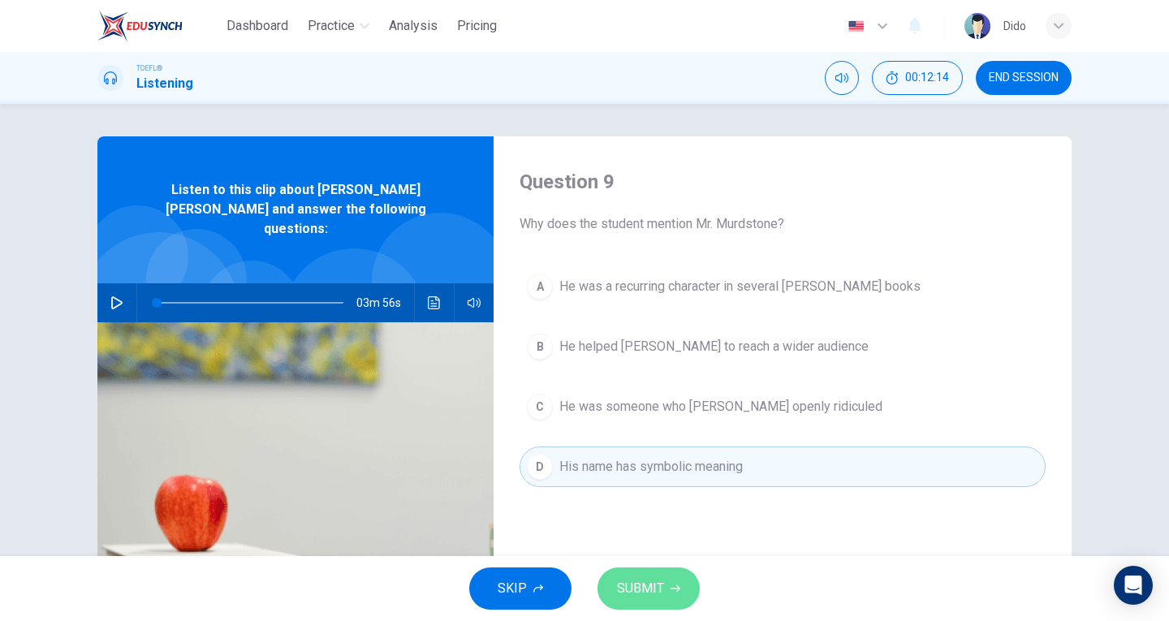
click at [668, 588] on button "SUBMIT" at bounding box center [649, 589] width 102 height 42
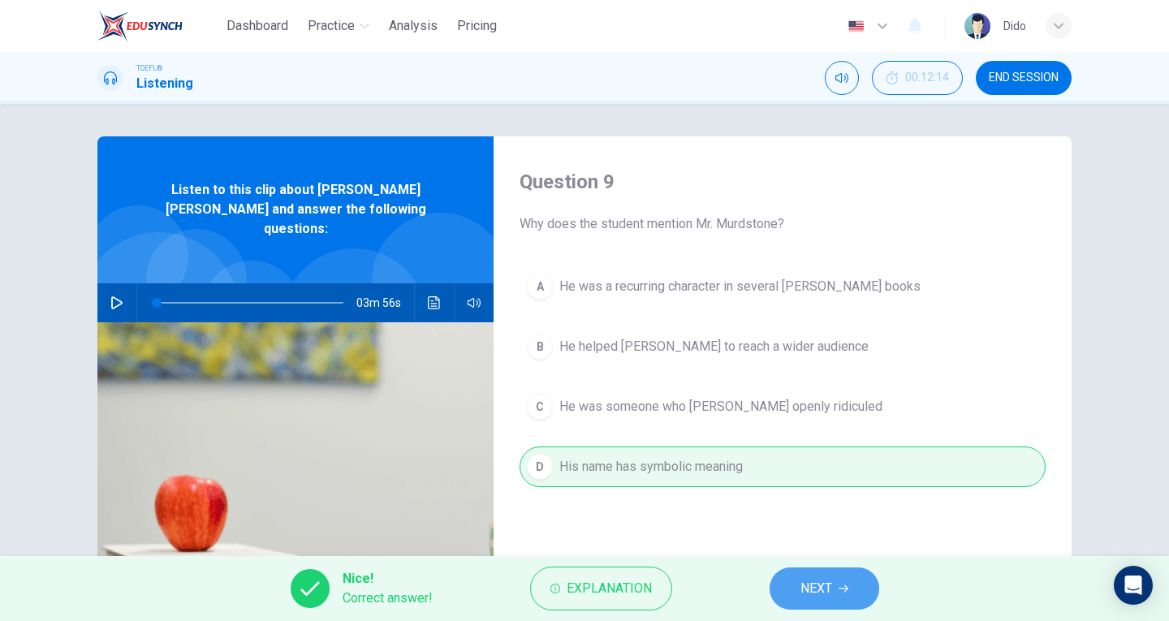
click at [817, 582] on span "NEXT" at bounding box center [817, 588] width 32 height 23
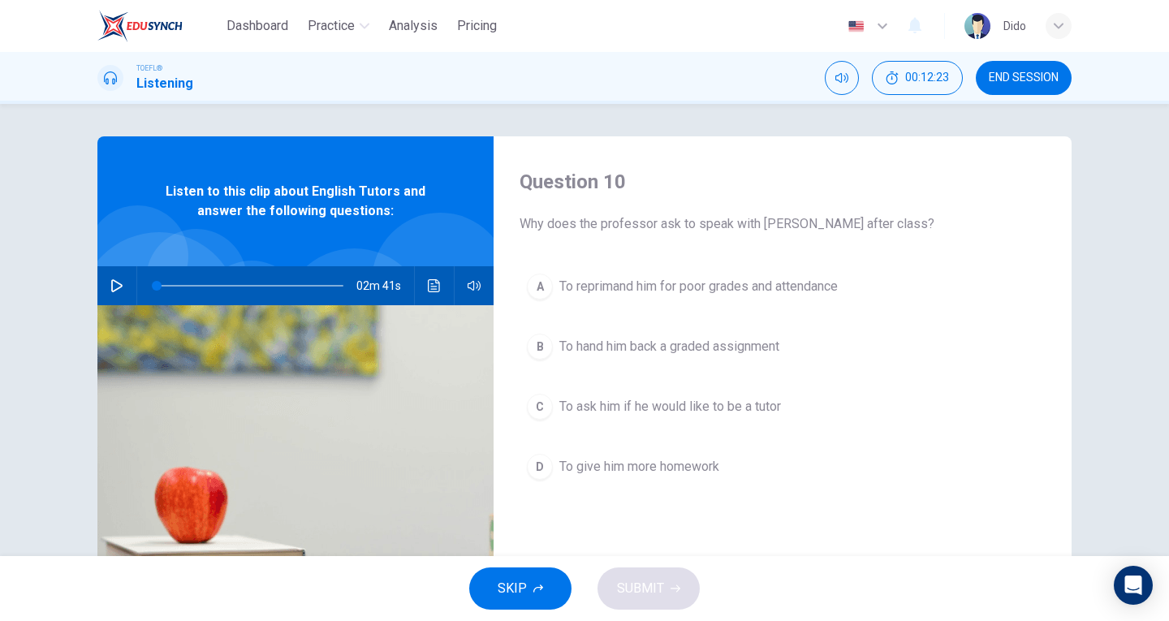
click at [114, 292] on button "button" at bounding box center [117, 285] width 26 height 39
click at [112, 286] on icon "button" at bounding box center [116, 286] width 9 height 10
type input "51"
